Goal: Communication & Community: Answer question/provide support

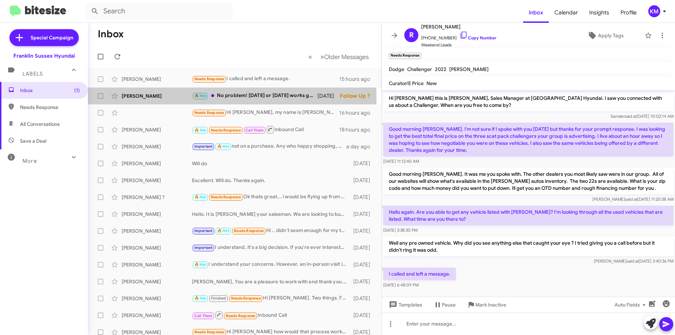
click at [145, 99] on div "[PERSON_NAME]" at bounding box center [157, 95] width 70 height 7
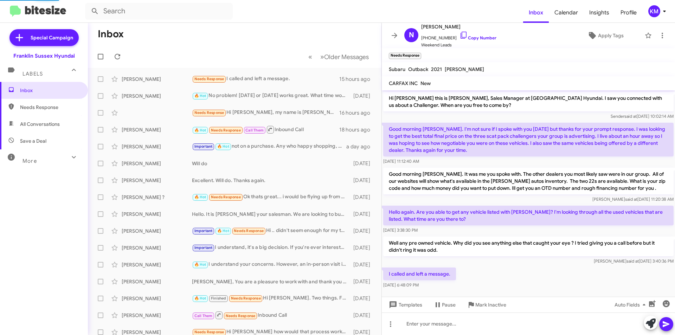
scroll to position [51, 0]
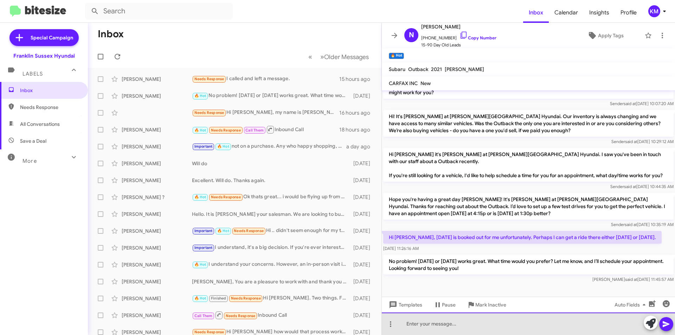
click at [467, 324] on div at bounding box center [528, 323] width 293 height 22
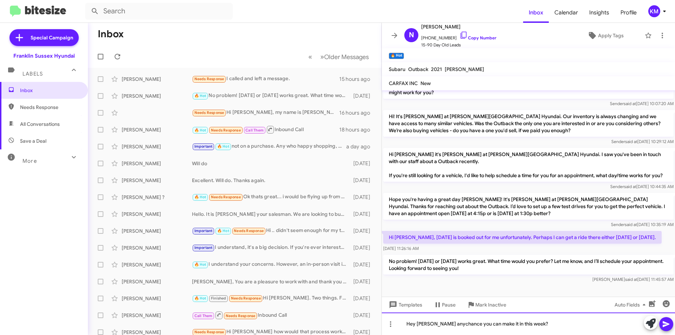
click at [440, 324] on div "Hey Nancy anychance you can make it in this week?" at bounding box center [528, 323] width 293 height 22
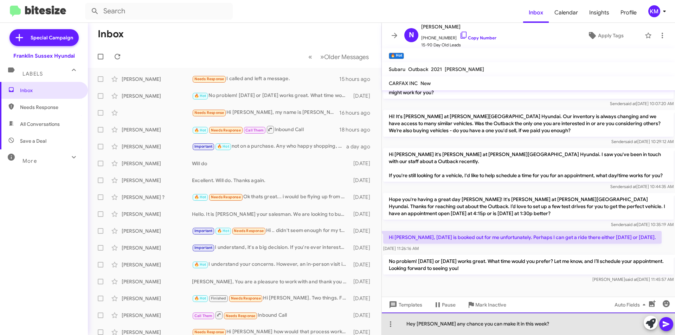
click at [528, 327] on div "Hey Nancy any chance you can make it in this week?" at bounding box center [528, 323] width 293 height 22
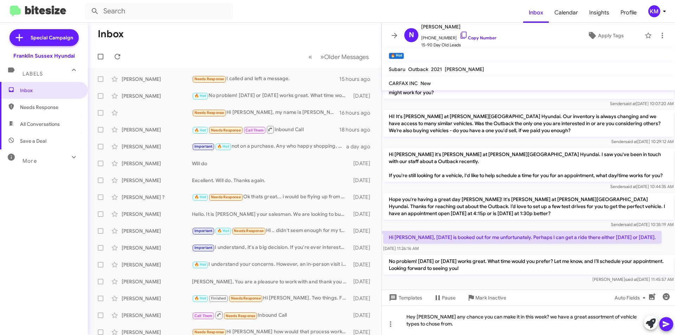
click at [668, 328] on icon at bounding box center [666, 324] width 8 height 8
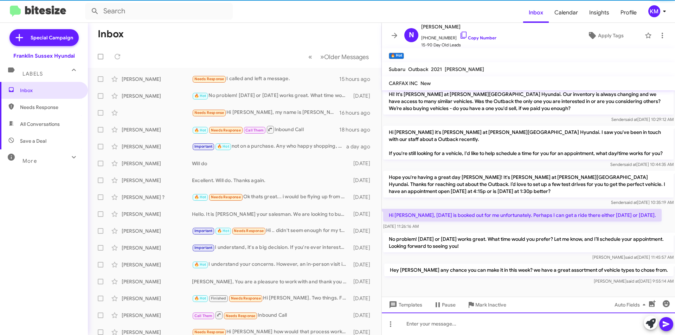
scroll to position [76, 0]
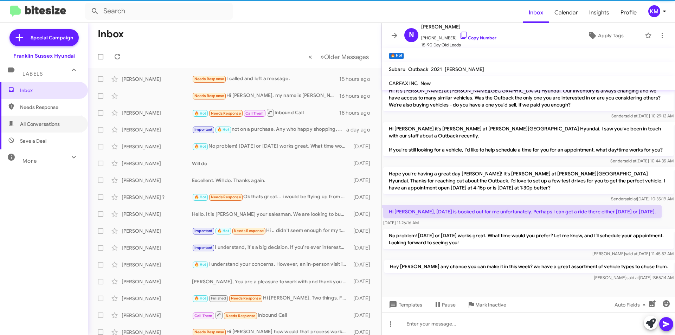
click at [37, 125] on span "All Conversations" at bounding box center [40, 124] width 40 height 7
type input "in:all-conversations"
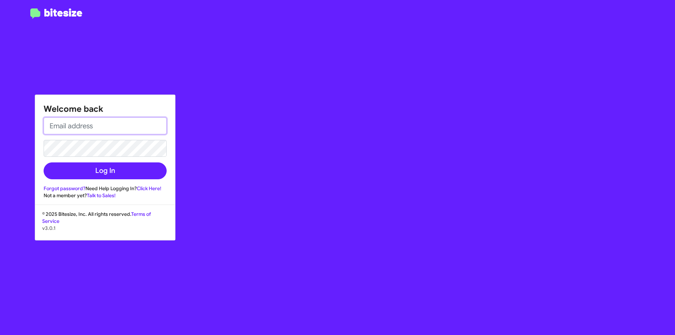
type input "[EMAIL_ADDRESS][DOMAIN_NAME]"
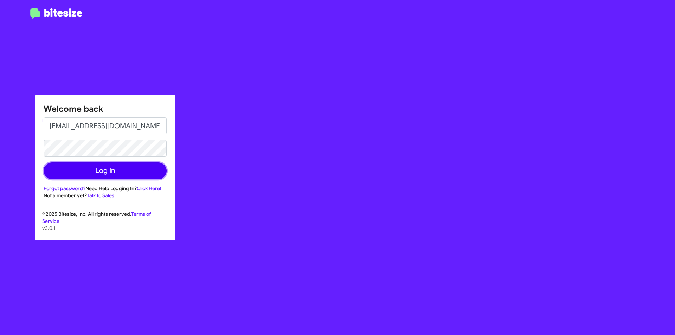
click at [79, 173] on button "Log In" at bounding box center [105, 170] width 123 height 17
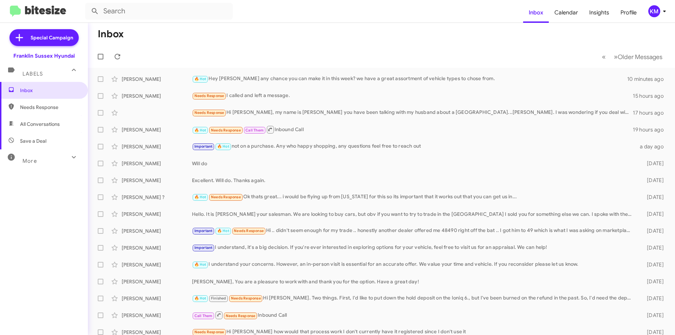
click at [301, 116] on div "Needs Response Hi [PERSON_NAME], my name is [PERSON_NAME] you have been talking…" at bounding box center [412, 113] width 441 height 8
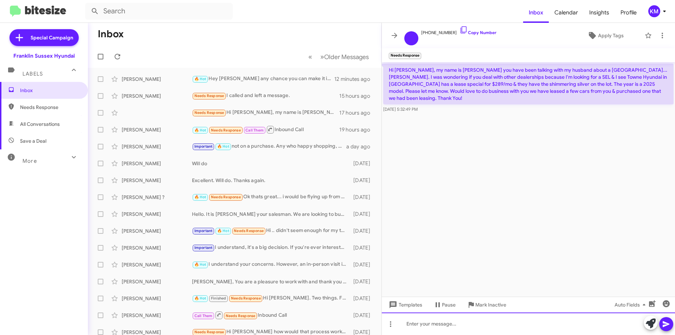
click at [410, 327] on div at bounding box center [528, 323] width 293 height 22
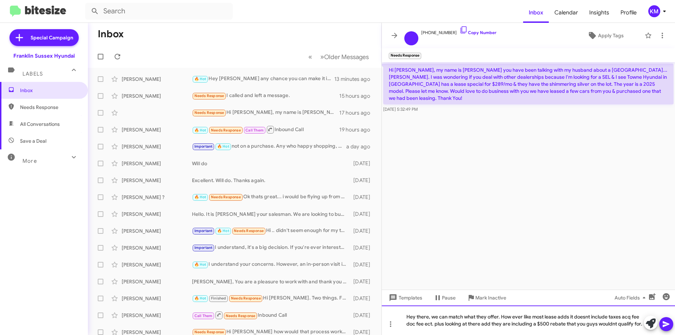
click at [584, 309] on div "Hey there, we can match what they offer. How ever like most lease adds it doesn…" at bounding box center [528, 320] width 293 height 30
click at [604, 319] on div "Hey there, we can match what they offer. How ever like most lease adds it doesn…" at bounding box center [528, 320] width 293 height 30
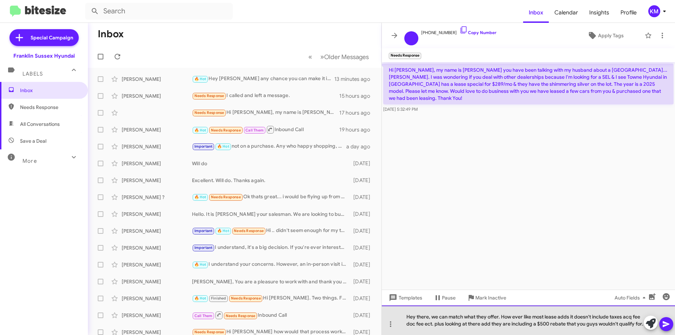
click at [419, 327] on div "Hey there, we can match what they offer. How ever like most lease adds it doesn…" at bounding box center [528, 320] width 293 height 30
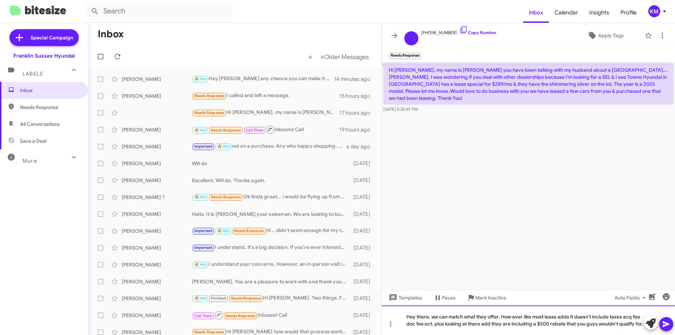
click at [500, 308] on div "Hey there, we can match what they offer. How ever like most lease adds it doesn…" at bounding box center [528, 320] width 293 height 30
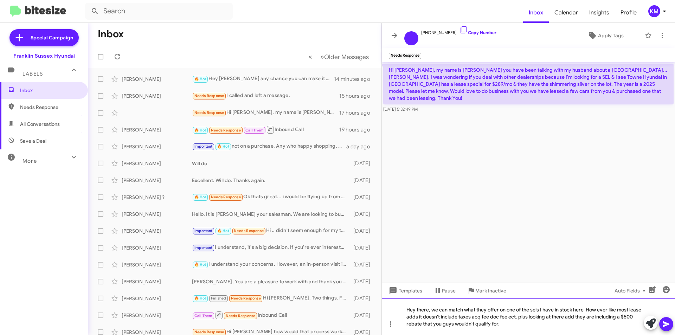
click at [475, 318] on div "Hey there, we can match what they offer on one of the sels I have in stock here…" at bounding box center [528, 316] width 293 height 37
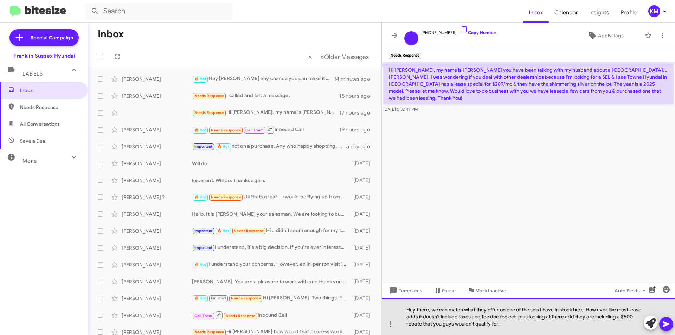
click at [471, 319] on div "Hey there, we can match what they offer on one of the sels I have in stock here…" at bounding box center [528, 316] width 293 height 37
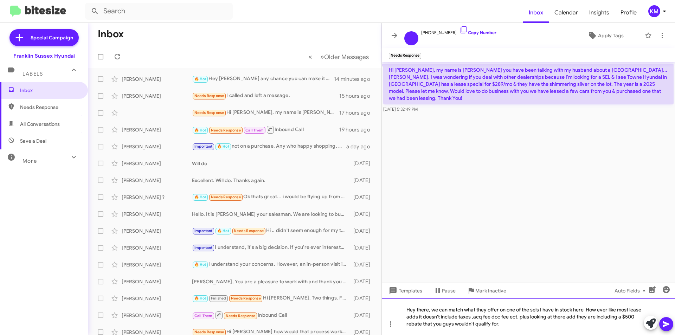
click at [489, 316] on div "Hey there, we can match what they offer on one of the sels I have in stock here…" at bounding box center [528, 316] width 293 height 37
click at [509, 316] on div "Hey there, we can match what they offer on one of the sels I have in stock here…" at bounding box center [528, 316] width 293 height 37
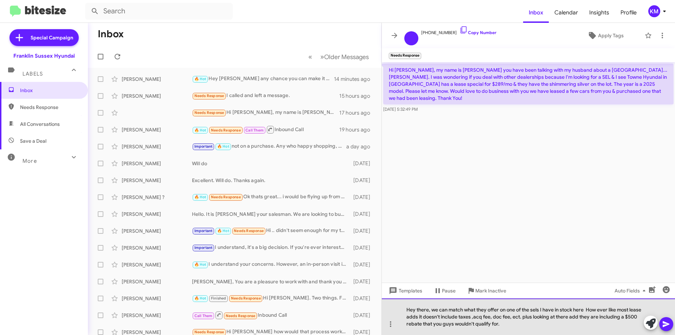
click at [512, 323] on div "Hey there, we can match what they offer on one of the sels I have in stock here…" at bounding box center [528, 316] width 293 height 37
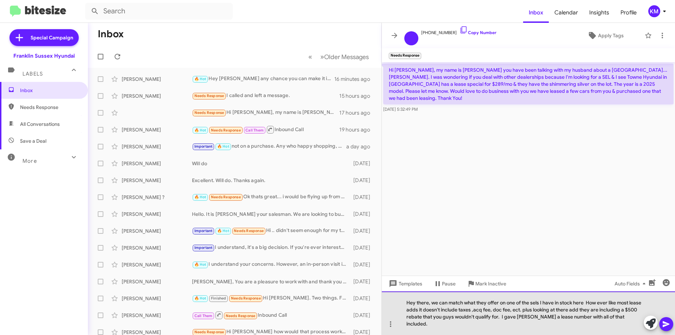
click at [617, 325] on div "Hey there, we can match what they offer on one of the sels I have in stock here…" at bounding box center [528, 313] width 293 height 44
click at [620, 325] on div "Hey there, we can match what they offer on one of the sels I have in stock here…" at bounding box center [528, 313] width 293 height 44
click at [475, 323] on div "Hey there, we can match what they offer on one of the sels I have in stock here…" at bounding box center [528, 313] width 293 height 44
click at [494, 322] on div "Hey there, we can match what they offer on one of the sels I have in stock here…" at bounding box center [528, 313] width 293 height 44
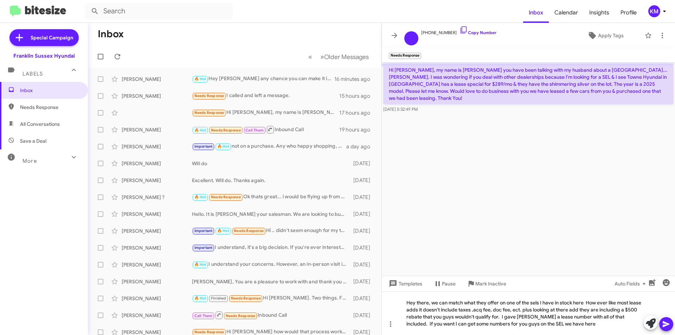
click at [665, 325] on icon at bounding box center [665, 324] width 7 height 6
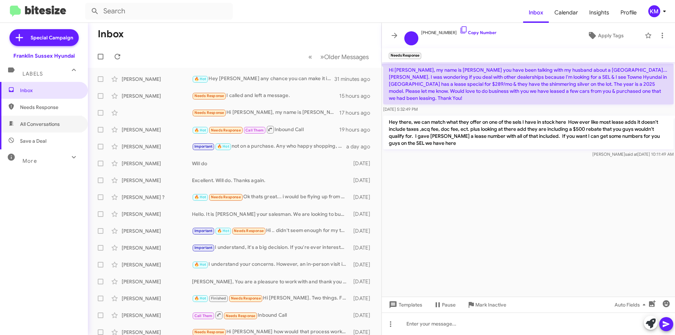
click at [53, 121] on span "All Conversations" at bounding box center [40, 124] width 40 height 7
type input "in:all-conversations"
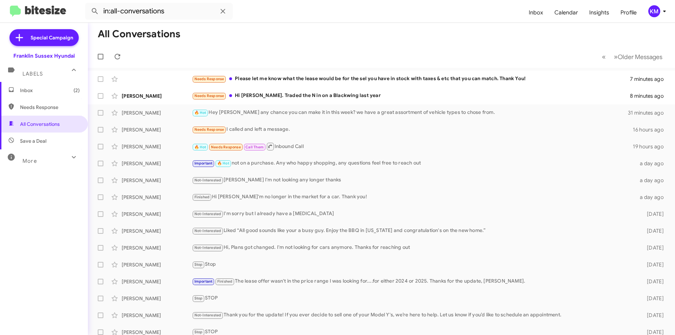
click at [308, 95] on div "Needs Response Hi [PERSON_NAME]. Traded the N in on a Blackwing last year" at bounding box center [411, 96] width 438 height 8
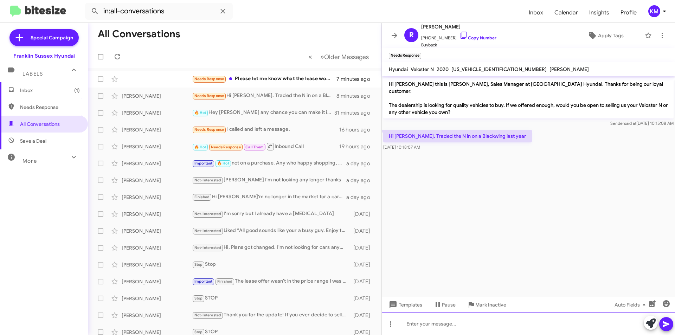
click at [439, 325] on div at bounding box center [528, 323] width 293 height 22
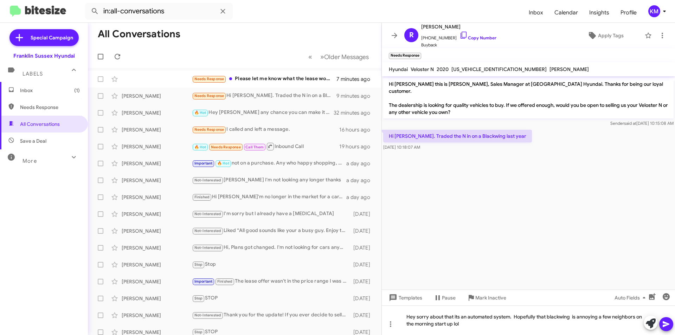
click at [664, 320] on icon at bounding box center [666, 324] width 8 height 8
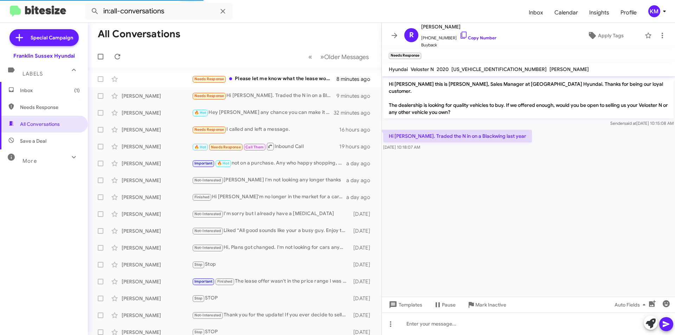
click at [269, 74] on div "Needs Response Please let me know what the lease would be for the sel you have …" at bounding box center [234, 79] width 282 height 14
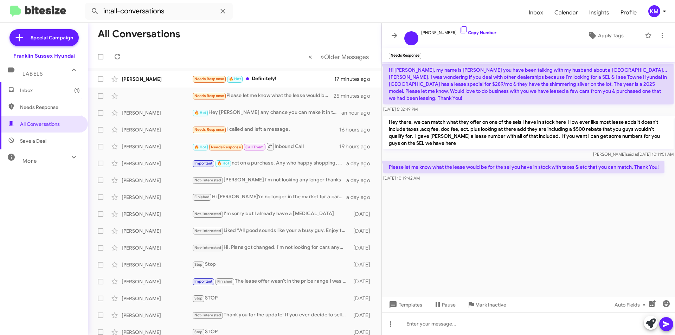
click at [242, 97] on div "Needs Response Please let me know what the lease would be for the sel you have …" at bounding box center [263, 96] width 142 height 8
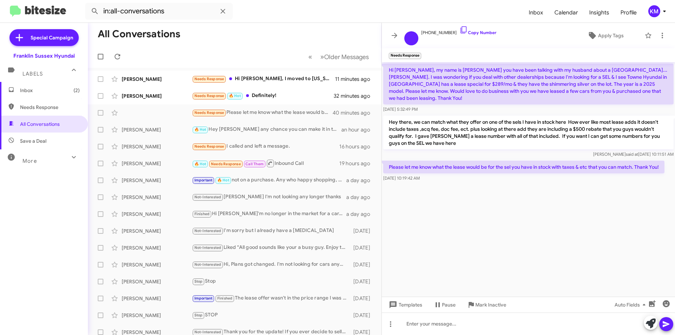
click at [274, 75] on div "Needs Response Hi [PERSON_NAME], I moved to [US_STATE]. I'll keep you in mind. …" at bounding box center [263, 79] width 143 height 8
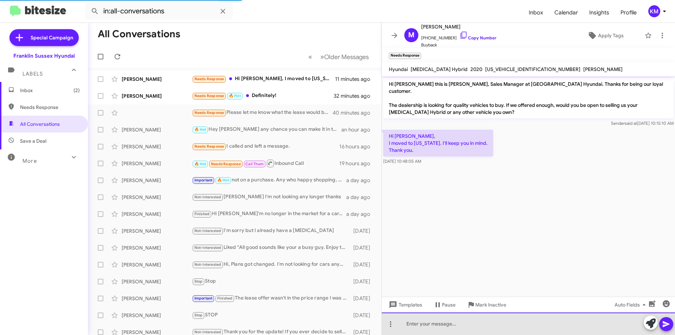
click at [433, 328] on div at bounding box center [528, 323] width 293 height 22
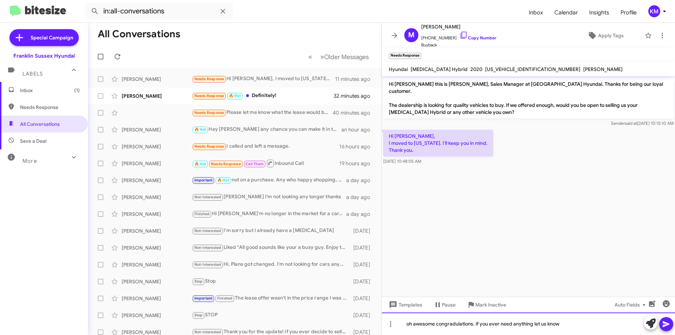
click at [449, 326] on div "oh awesome congradulations. if you ever need anything let us know" at bounding box center [528, 323] width 293 height 22
click at [667, 323] on icon at bounding box center [665, 324] width 7 height 6
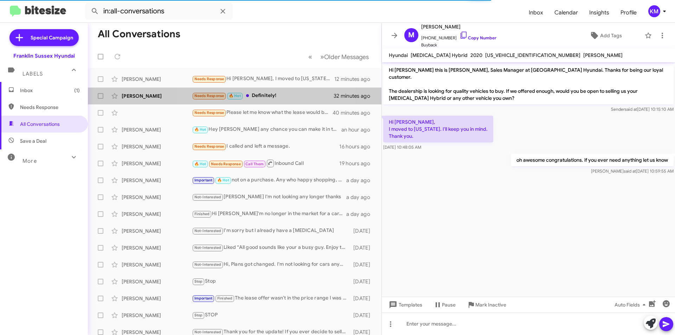
click at [246, 99] on div "Needs Response 🔥 Hot Definitely!" at bounding box center [263, 96] width 142 height 8
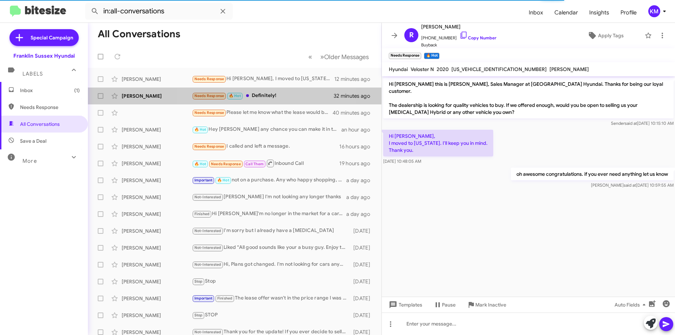
click at [273, 96] on div "Needs Response 🔥 Hot Definitely!" at bounding box center [263, 96] width 142 height 8
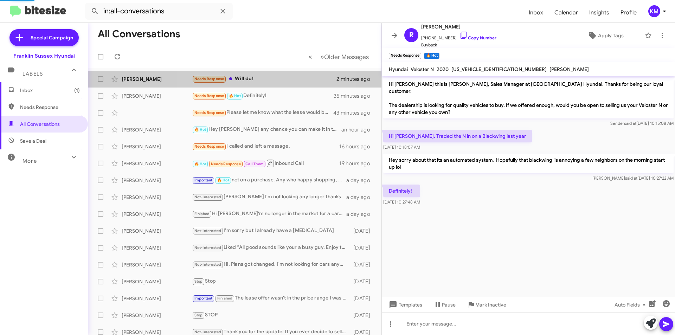
click at [245, 77] on div "Needs Response Will do!" at bounding box center [264, 79] width 144 height 8
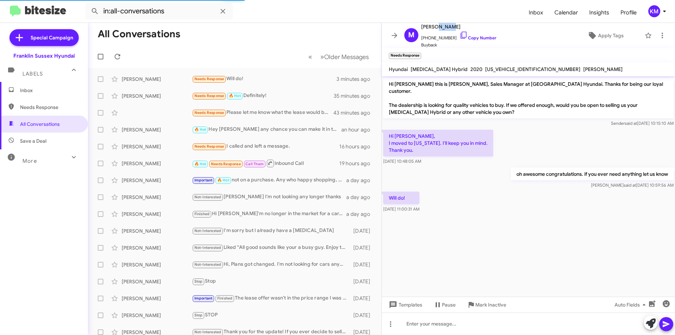
drag, startPoint x: 450, startPoint y: 26, endPoint x: 434, endPoint y: 26, distance: 15.8
click at [434, 26] on span "[PERSON_NAME]" at bounding box center [458, 26] width 75 height 8
copy span "Dagis"
